Goal: Task Accomplishment & Management: Manage account settings

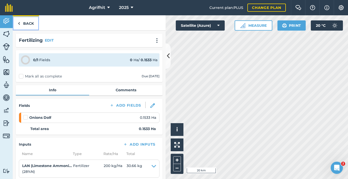
click at [27, 21] on link "Back" at bounding box center [26, 22] width 26 height 15
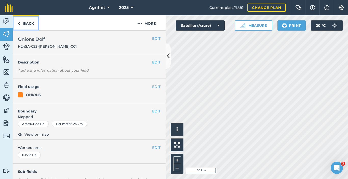
click at [24, 25] on link "Back" at bounding box center [26, 22] width 26 height 15
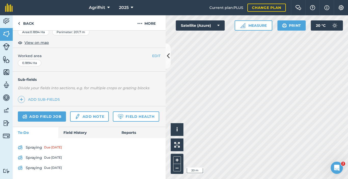
scroll to position [129, 0]
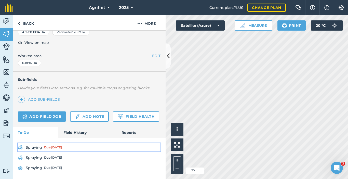
click at [35, 148] on link "Spraying Due [DATE]" at bounding box center [89, 147] width 143 height 8
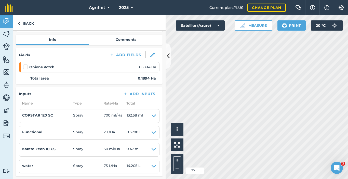
scroll to position [51, 0]
click at [24, 64] on label at bounding box center [26, 64] width 6 height 0
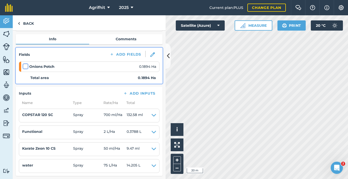
click at [24, 67] on input "checkbox" at bounding box center [24, 65] width 3 height 3
checkbox input "false"
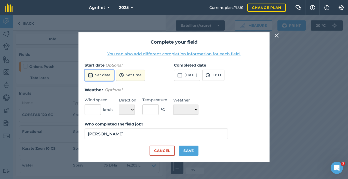
click at [106, 75] on button "Set date" at bounding box center [99, 74] width 29 height 11
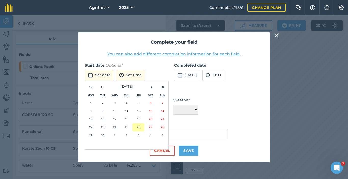
click at [139, 127] on abbr "26" at bounding box center [138, 126] width 3 height 3
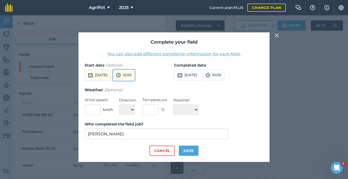
click at [135, 74] on button "12:00" at bounding box center [124, 74] width 22 height 11
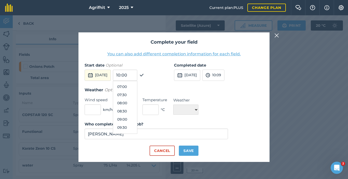
scroll to position [127, 0]
click at [137, 104] on button "09:00" at bounding box center [125, 104] width 24 height 8
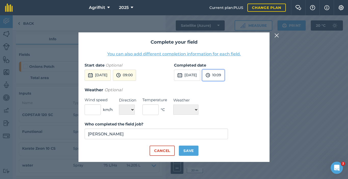
click at [224, 74] on button "10:09" at bounding box center [213, 74] width 22 height 11
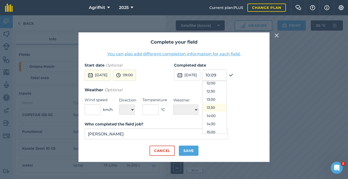
scroll to position [147, 0]
drag, startPoint x: 222, startPoint y: 93, endPoint x: 225, endPoint y: 97, distance: 4.4
click at [224, 93] on button "09:30" at bounding box center [214, 93] width 24 height 8
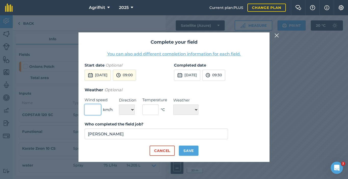
click at [98, 109] on input "text" at bounding box center [93, 109] width 16 height 11
type input "0"
click at [147, 110] on input "text" at bounding box center [150, 109] width 16 height 11
type input "20"
click at [198, 111] on select "☀️ Sunny 🌧 Rainy ⛅️ Cloudy 🌨 Snow ❄️ Icy" at bounding box center [185, 109] width 25 height 10
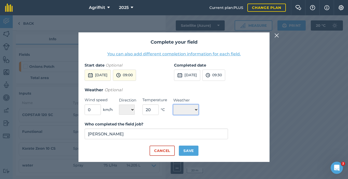
select select "Sunny"
click at [173, 104] on select "☀️ Sunny 🌧 Rainy ⛅️ Cloudy 🌨 Snow ❄️ Icy" at bounding box center [185, 109] width 25 height 10
click at [188, 150] on button "Save" at bounding box center [189, 150] width 20 height 10
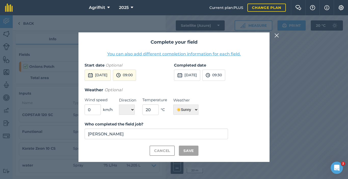
checkbox input "true"
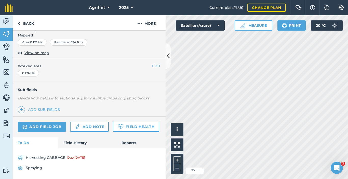
scroll to position [119, 0]
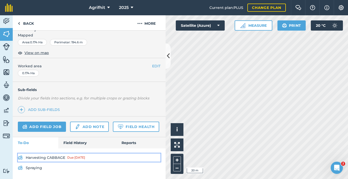
click at [67, 156] on div "Due [DATE]" at bounding box center [76, 157] width 18 height 4
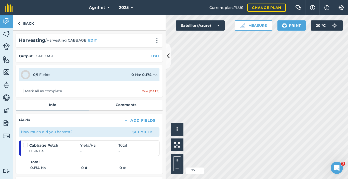
click at [21, 91] on label "Mark all as complete" at bounding box center [40, 90] width 43 height 5
click at [21, 91] on input "Mark all as complete" at bounding box center [20, 89] width 3 height 3
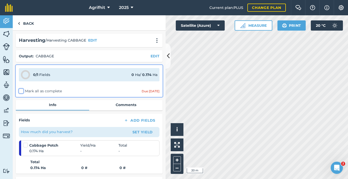
checkbox input "false"
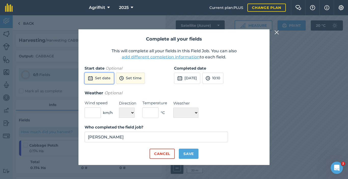
click at [105, 79] on button "Set date" at bounding box center [99, 78] width 29 height 11
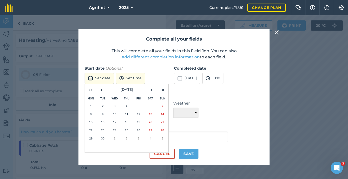
click at [142, 129] on button "26" at bounding box center [138, 130] width 12 height 8
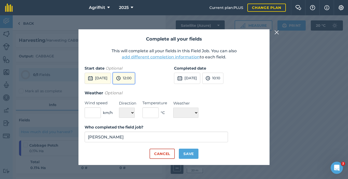
click at [135, 76] on button "12:00" at bounding box center [124, 78] width 22 height 11
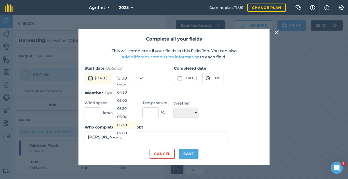
scroll to position [95, 0]
click at [136, 123] on button "08:00" at bounding box center [125, 124] width 24 height 8
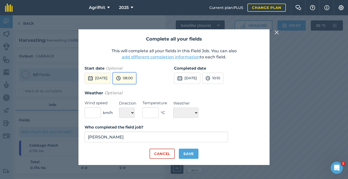
click at [136, 77] on button "08:00" at bounding box center [124, 78] width 23 height 11
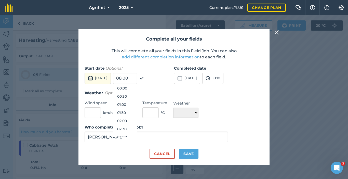
scroll to position [106, 0]
click at [137, 120] on button "08:30" at bounding box center [125, 121] width 24 height 8
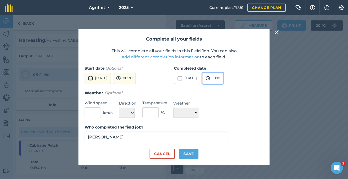
click at [223, 78] on button "10:10" at bounding box center [212, 78] width 21 height 11
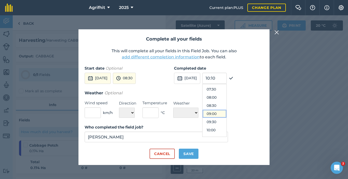
click at [226, 113] on button "09:00" at bounding box center [214, 113] width 24 height 8
click at [91, 112] on input "text" at bounding box center [93, 112] width 16 height 11
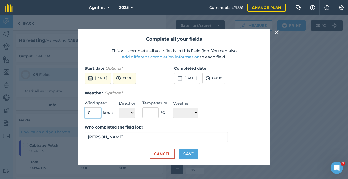
type input "0"
click at [131, 111] on select "N NE E SE S SW W NW" at bounding box center [127, 112] width 16 height 10
click at [119, 107] on select "N NE E SE S SW W NW" at bounding box center [127, 112] width 16 height 10
drag, startPoint x: 155, startPoint y: 109, endPoint x: 152, endPoint y: 110, distance: 2.7
click at [155, 109] on input "text" at bounding box center [150, 112] width 16 height 11
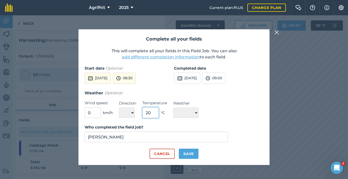
type input "20"
click at [197, 114] on select "☀️ Sunny 🌧 Rainy ⛅️ Cloudy 🌨 Snow ❄️ Icy" at bounding box center [185, 112] width 25 height 10
select select "Sunny"
click at [173, 107] on select "☀️ Sunny 🌧 Rainy ⛅️ Cloudy 🌨 Snow ❄️ Icy" at bounding box center [185, 112] width 25 height 10
click at [190, 154] on button "Save" at bounding box center [189, 153] width 20 height 10
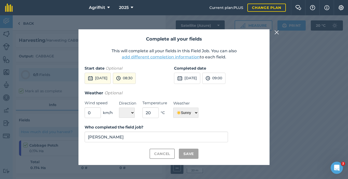
checkbox input "true"
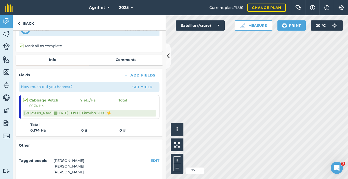
scroll to position [0, 0]
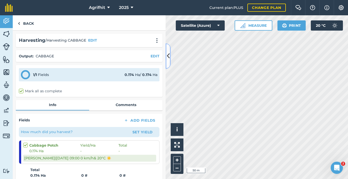
click at [168, 59] on icon at bounding box center [168, 55] width 3 height 9
